Goal: Information Seeking & Learning: Learn about a topic

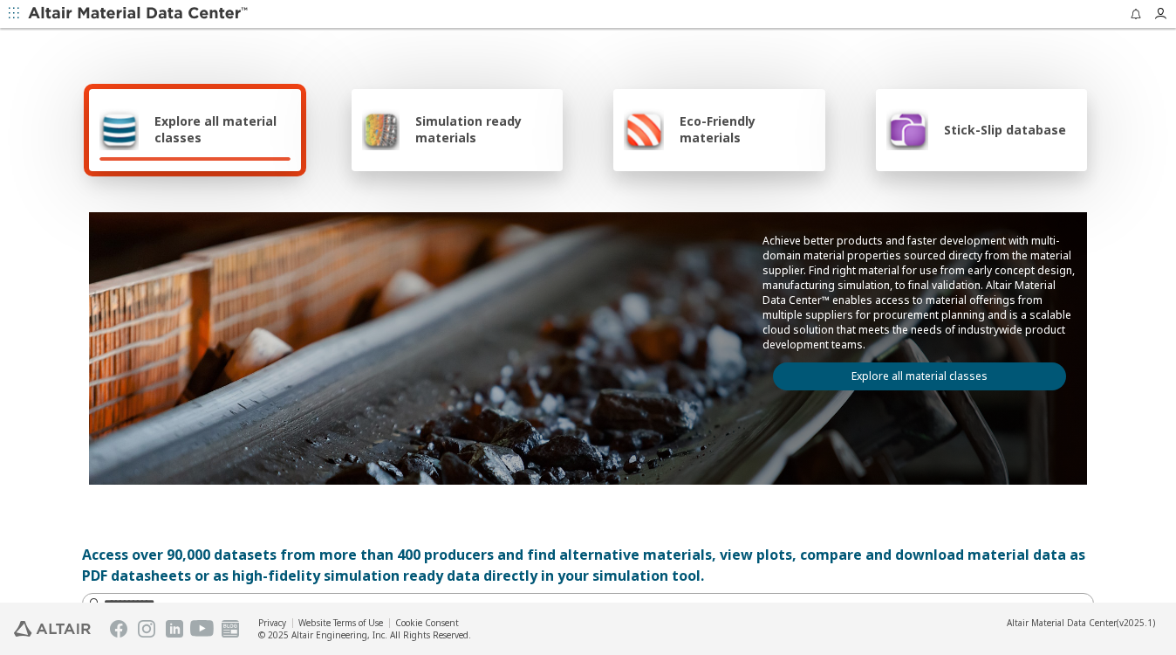
click at [985, 124] on span "Stick-Slip database" at bounding box center [1005, 129] width 122 height 17
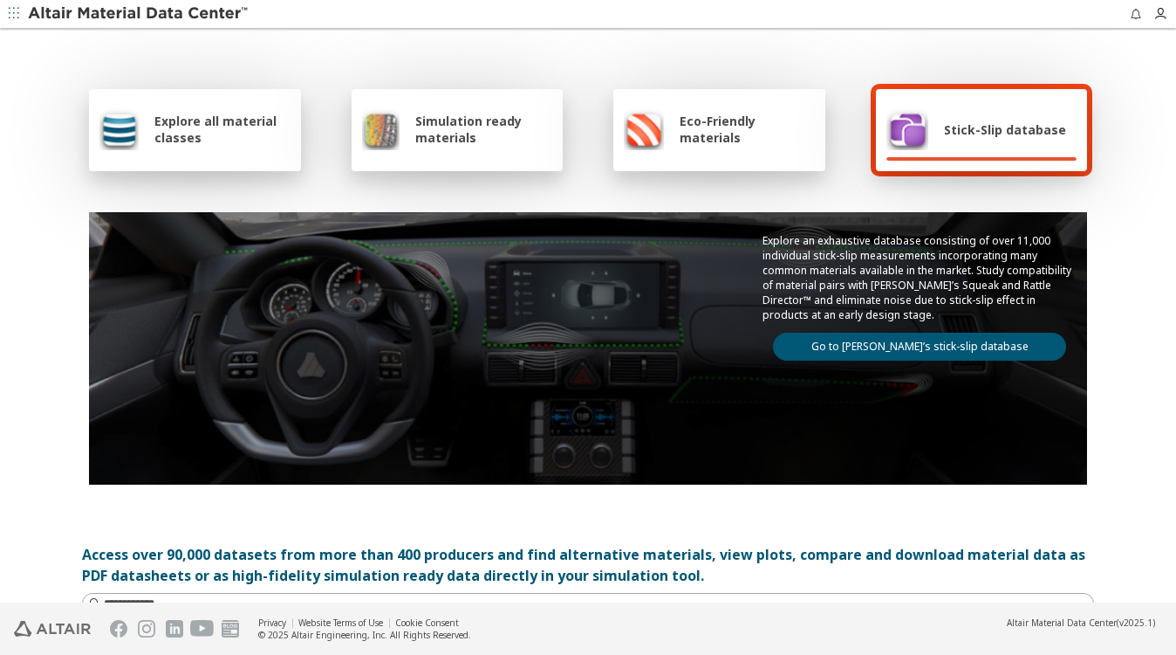
click at [914, 337] on link "Go to Altair’s stick-slip database" at bounding box center [919, 347] width 293 height 28
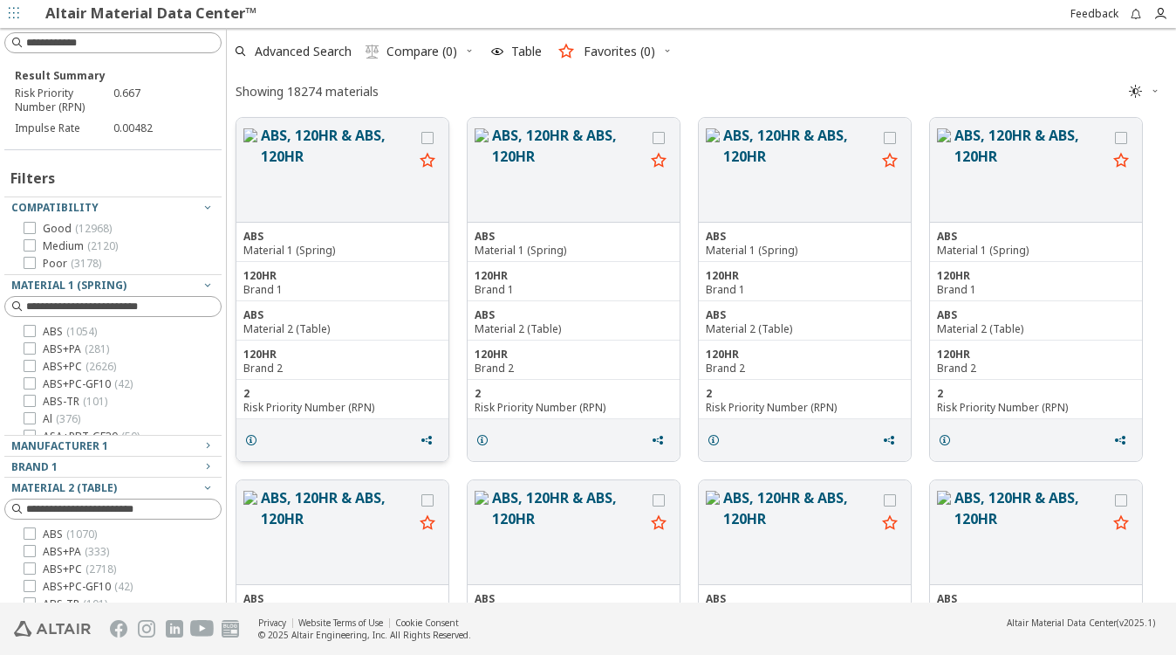
scroll to position [479, 935]
click at [538, 127] on button "ABS, 120HR & ABS, 120HR" at bounding box center [568, 170] width 153 height 90
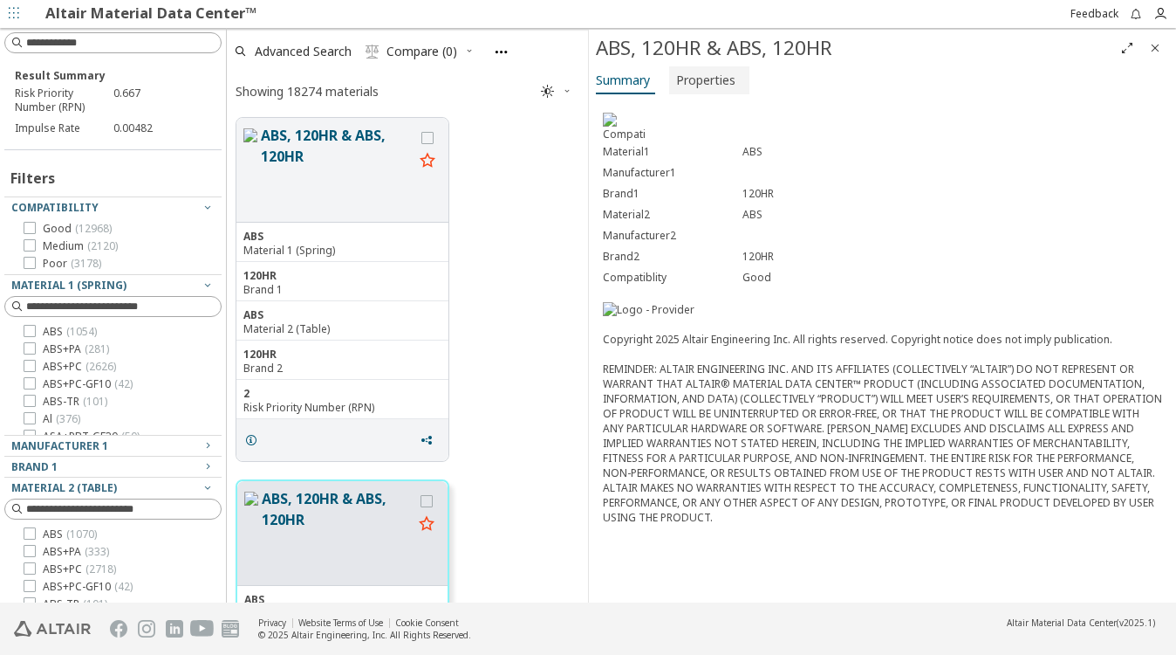
click at [702, 86] on span "Properties" at bounding box center [705, 80] width 59 height 28
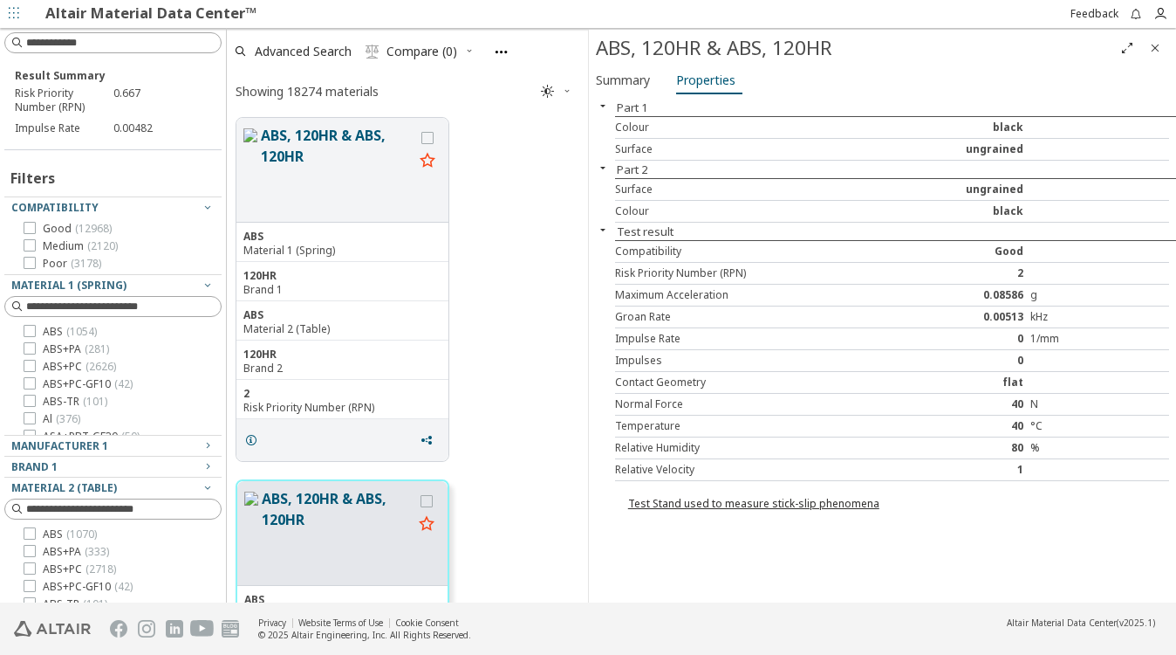
click at [575, 80] on span "" at bounding box center [557, 92] width 38 height 28
click at [607, 79] on span "Summary" at bounding box center [623, 80] width 54 height 28
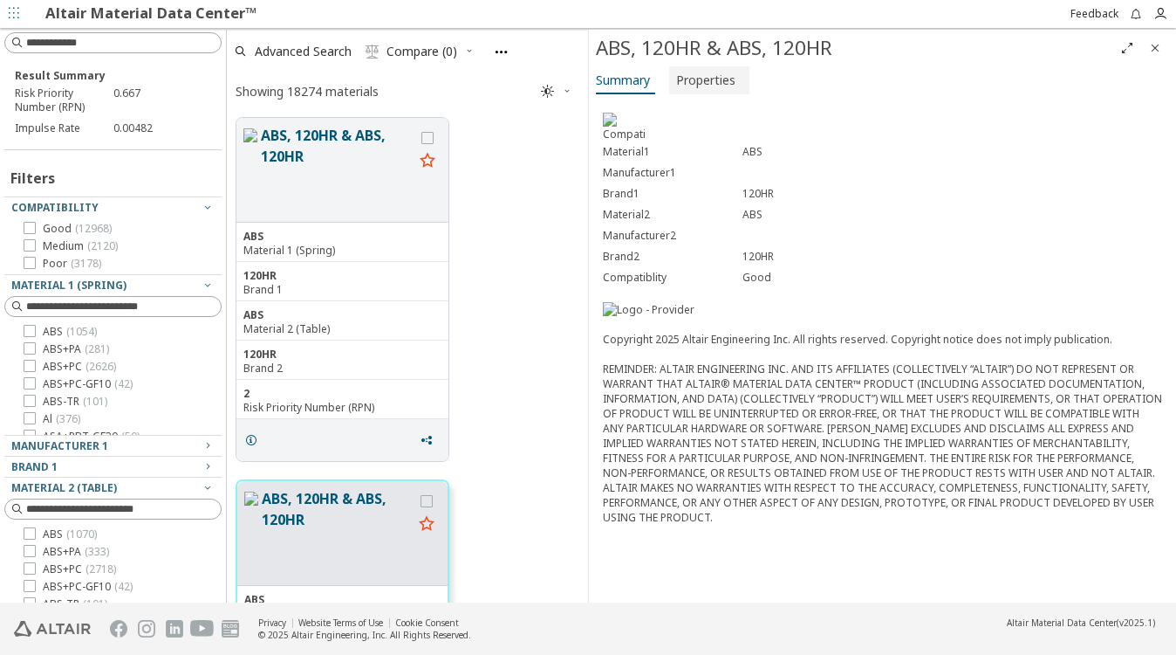
click at [731, 88] on span "Properties" at bounding box center [705, 80] width 59 height 28
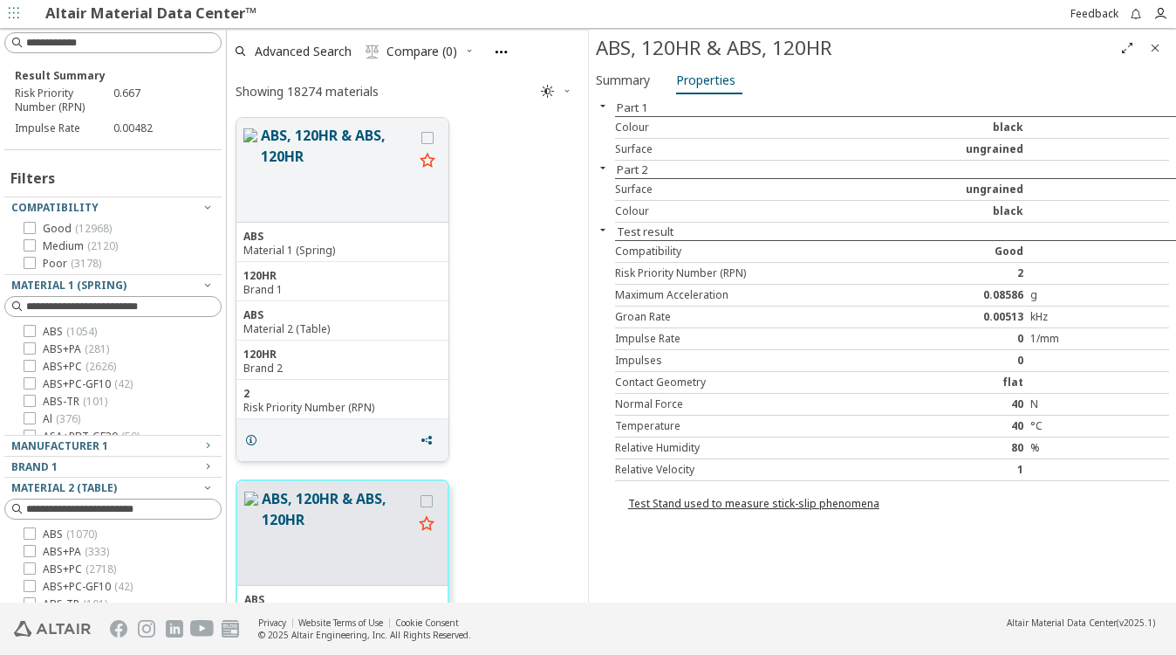
click at [294, 136] on button "ABS, 120HR & ABS, 120HR" at bounding box center [337, 170] width 153 height 90
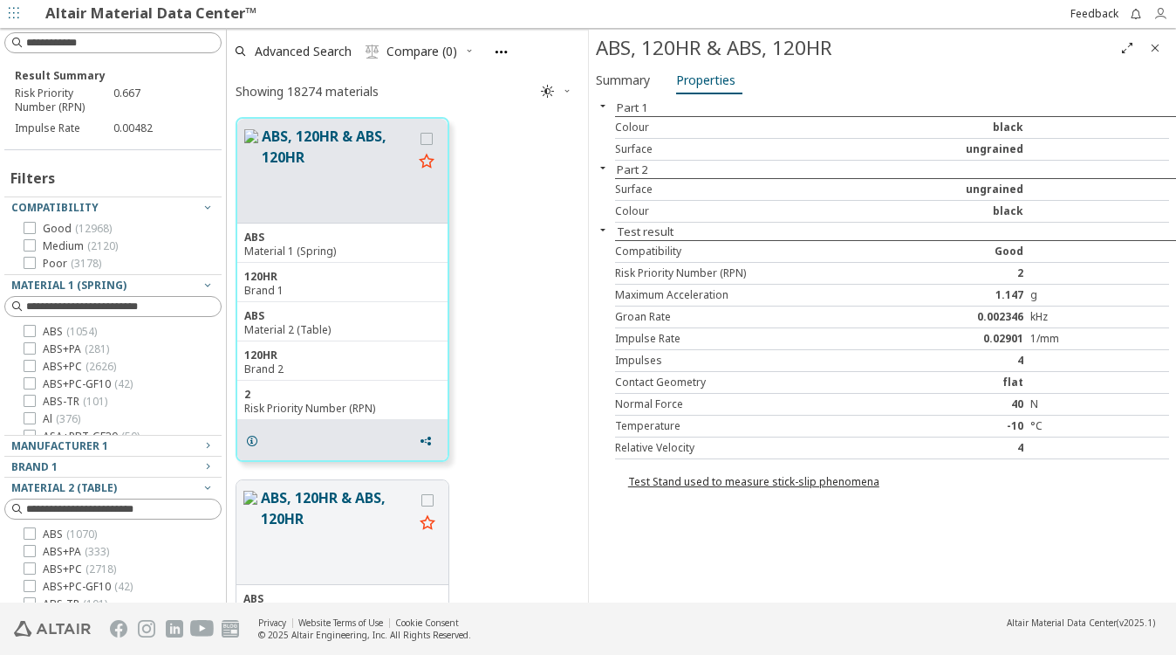
click at [1163, 17] on icon "button" at bounding box center [1161, 14] width 14 height 14
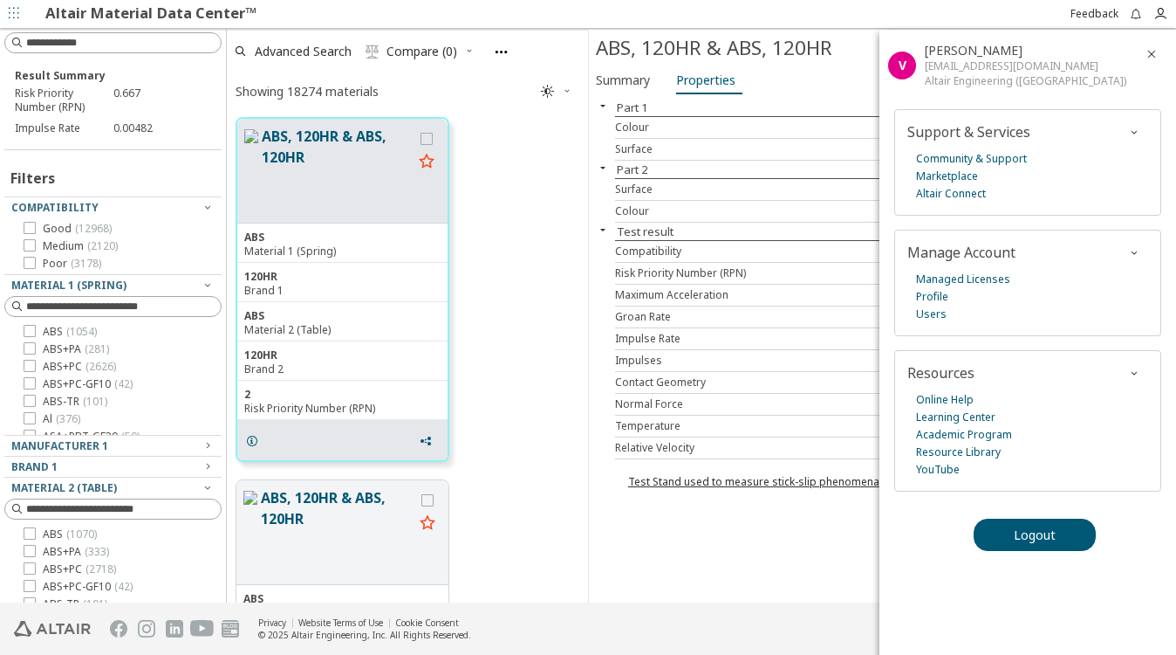
click at [970, 3] on div at bounding box center [659, 14] width 804 height 28
